Goal: Task Accomplishment & Management: Use online tool/utility

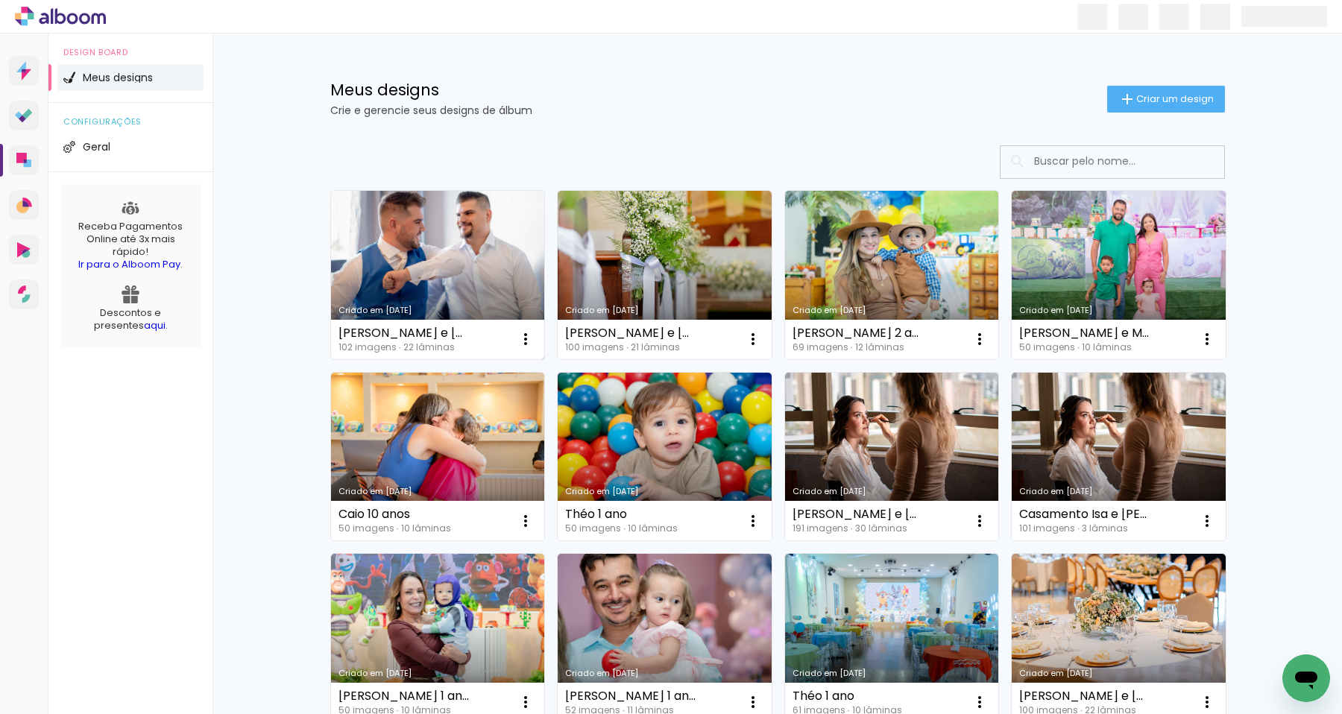
click at [466, 276] on link "Criado em [DATE]" at bounding box center [438, 275] width 214 height 169
